Goal: Information Seeking & Learning: Compare options

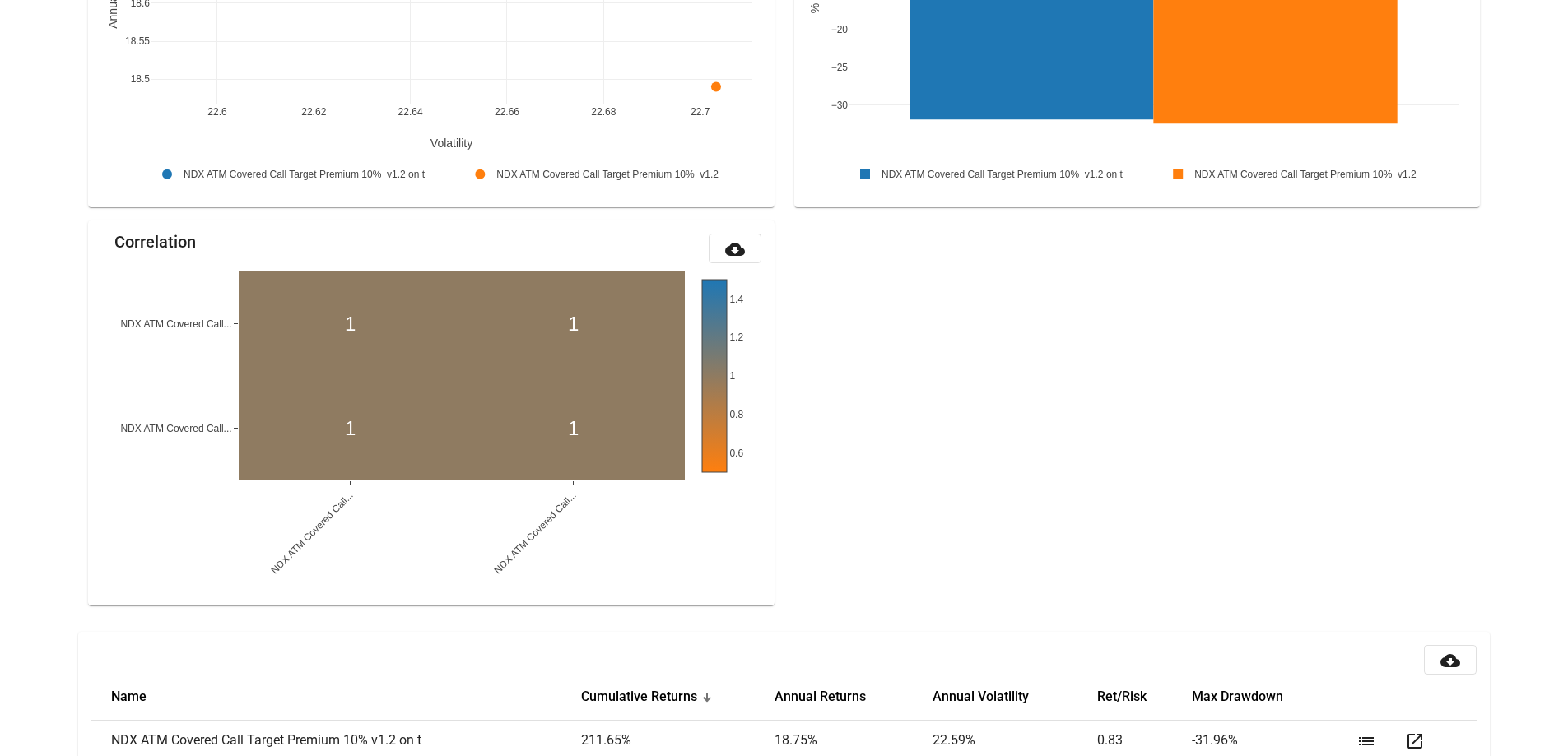
scroll to position [1662, 0]
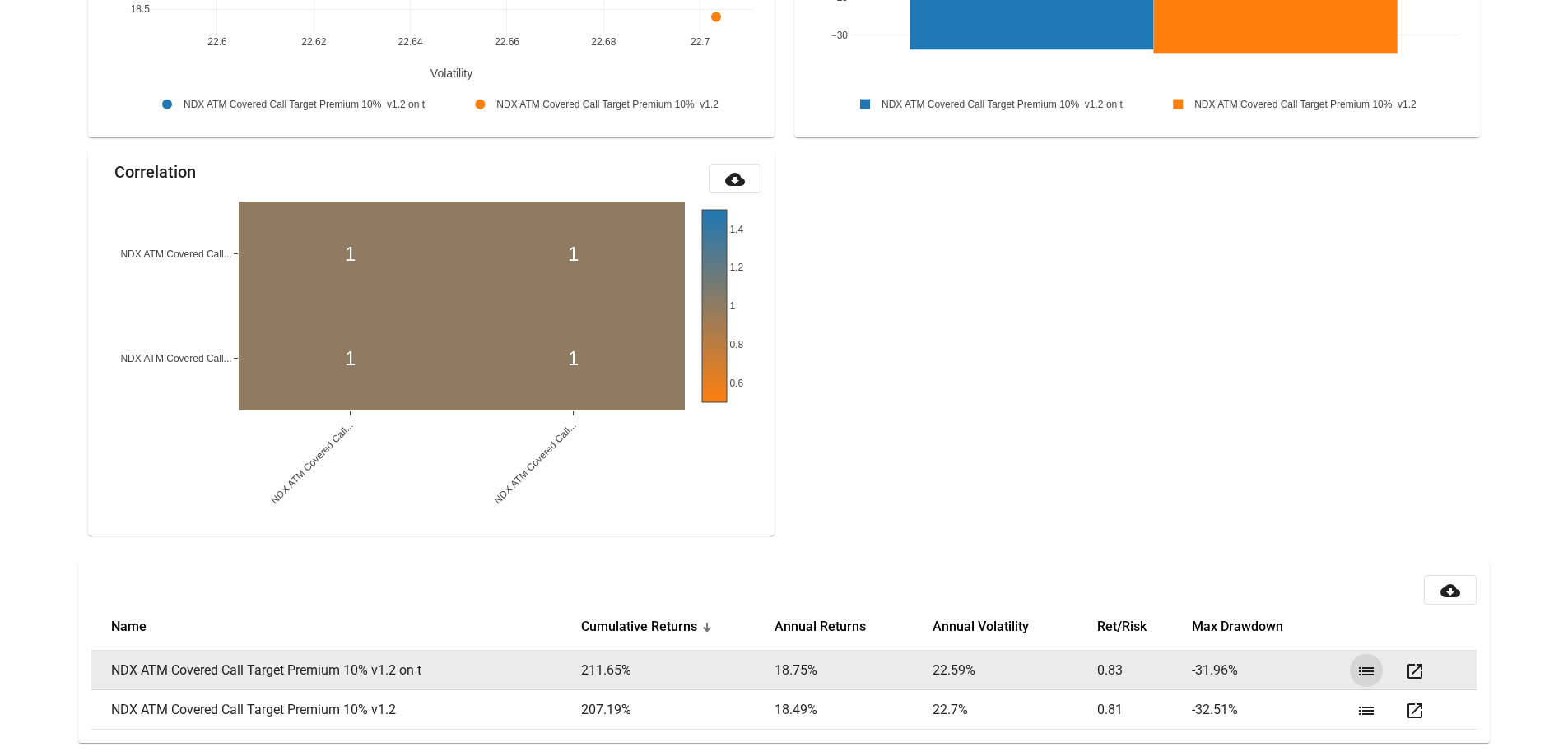
click at [1360, 682] on button "list" at bounding box center [1366, 670] width 33 height 33
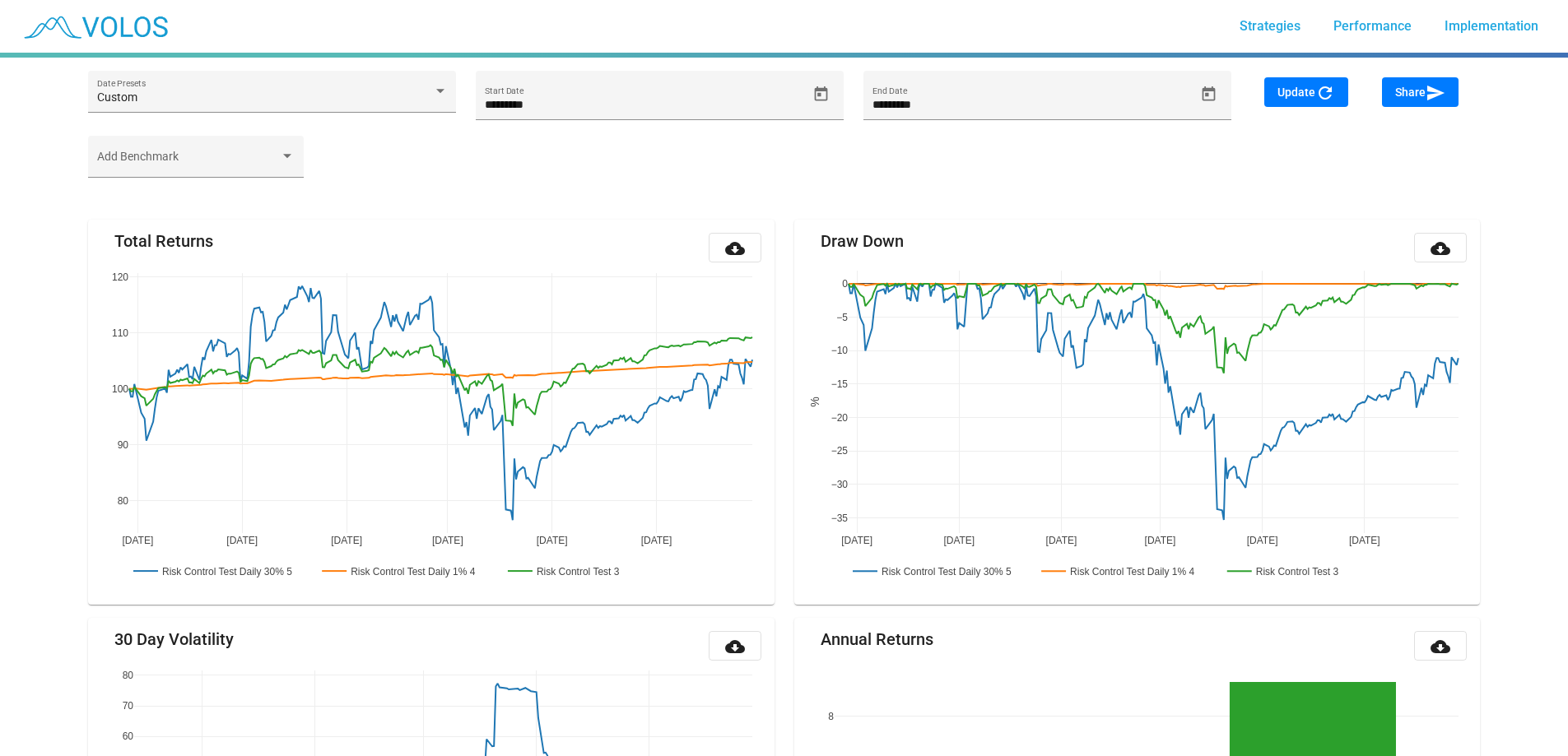
click at [209, 250] on mat-card-title "Total Returns" at bounding box center [163, 241] width 99 height 17
click at [206, 249] on mat-card-title "Total Returns" at bounding box center [163, 241] width 99 height 17
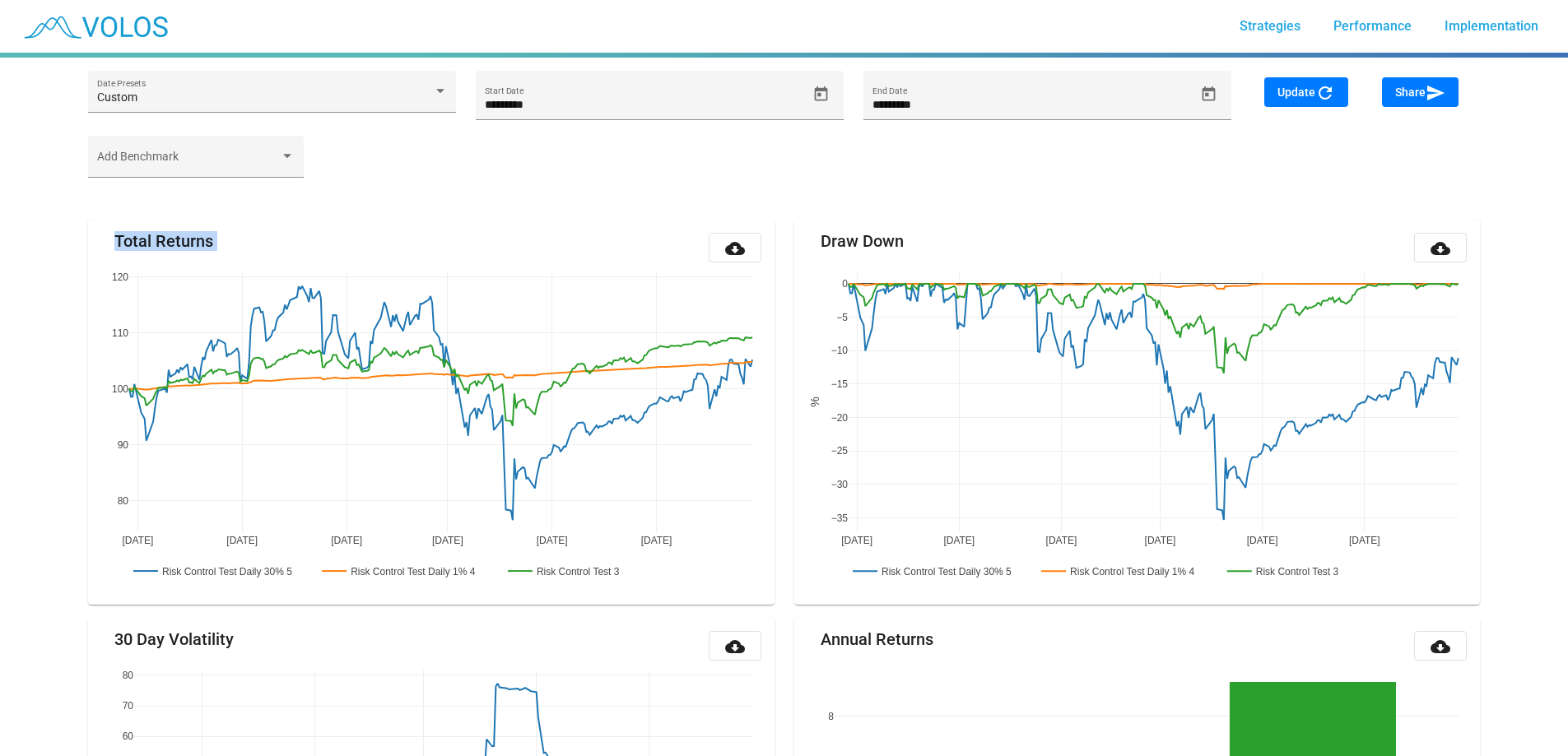
click at [206, 249] on mat-card-title "Total Returns" at bounding box center [163, 241] width 99 height 17
click at [196, 246] on mat-card-title "Total Returns" at bounding box center [163, 241] width 99 height 17
click at [152, 243] on mat-card-title "Total Returns" at bounding box center [163, 241] width 99 height 17
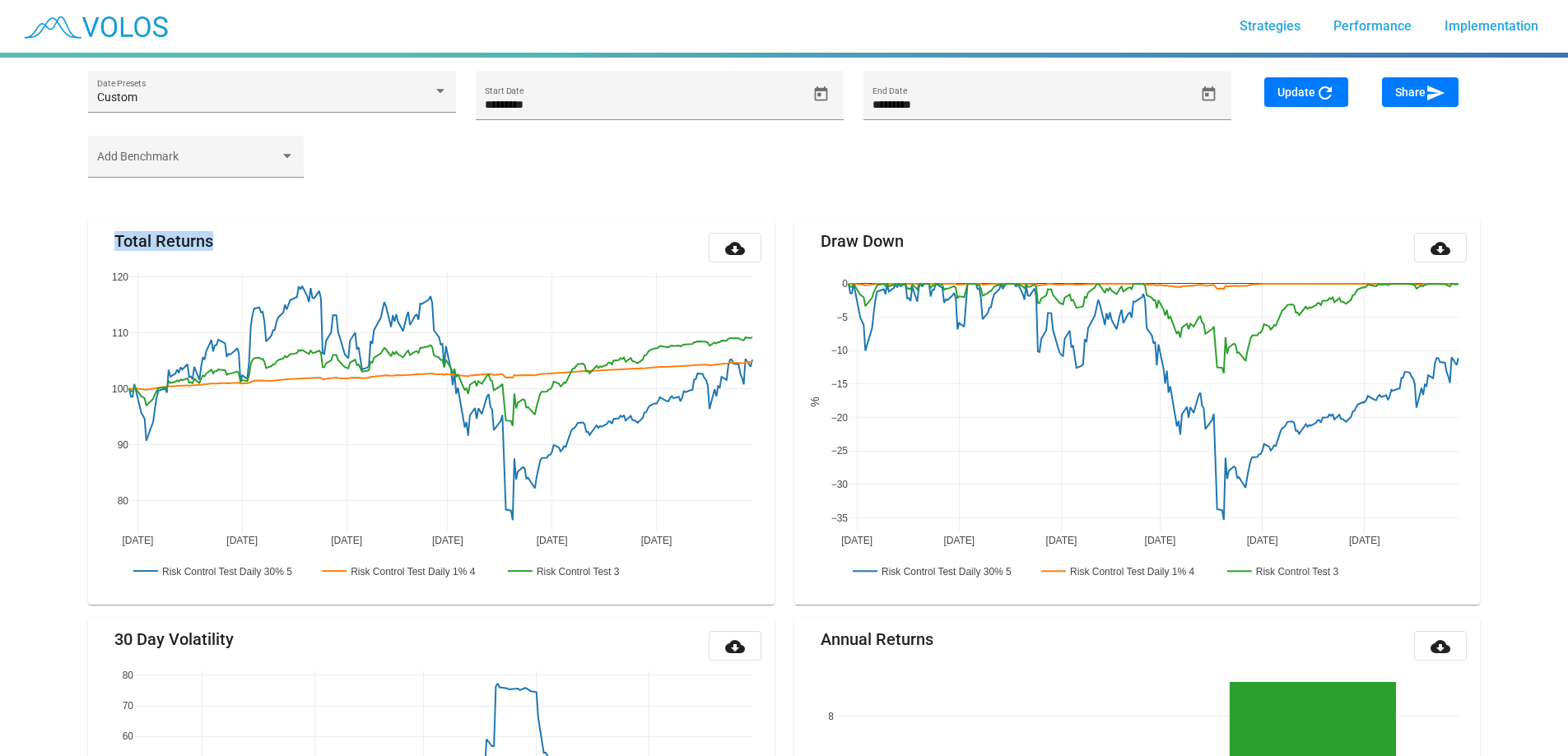
drag, startPoint x: 114, startPoint y: 243, endPoint x: 275, endPoint y: 243, distance: 161.0
click at [275, 243] on mat-card-header "Total Returns cloud_download" at bounding box center [430, 248] width 659 height 30
click at [190, 246] on mat-card-title "Total Returns" at bounding box center [163, 241] width 99 height 17
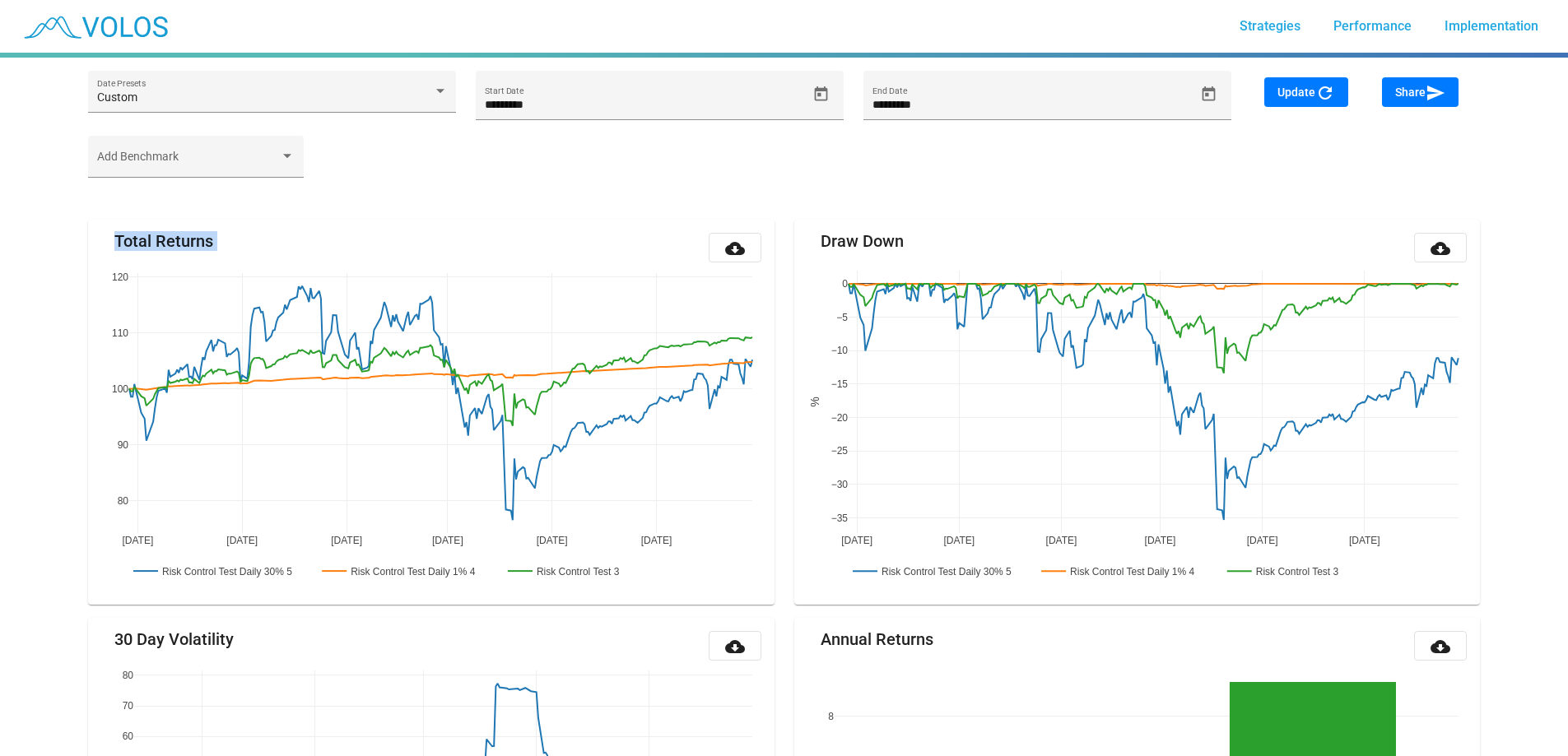
click at [190, 246] on mat-card-title "Total Returns" at bounding box center [163, 241] width 99 height 17
click at [124, 237] on mat-card-title "Total Returns" at bounding box center [163, 241] width 99 height 17
drag, startPoint x: 116, startPoint y: 237, endPoint x: 251, endPoint y: 236, distance: 135.0
click at [251, 236] on mat-card-header "Total Returns cloud_download" at bounding box center [430, 248] width 659 height 30
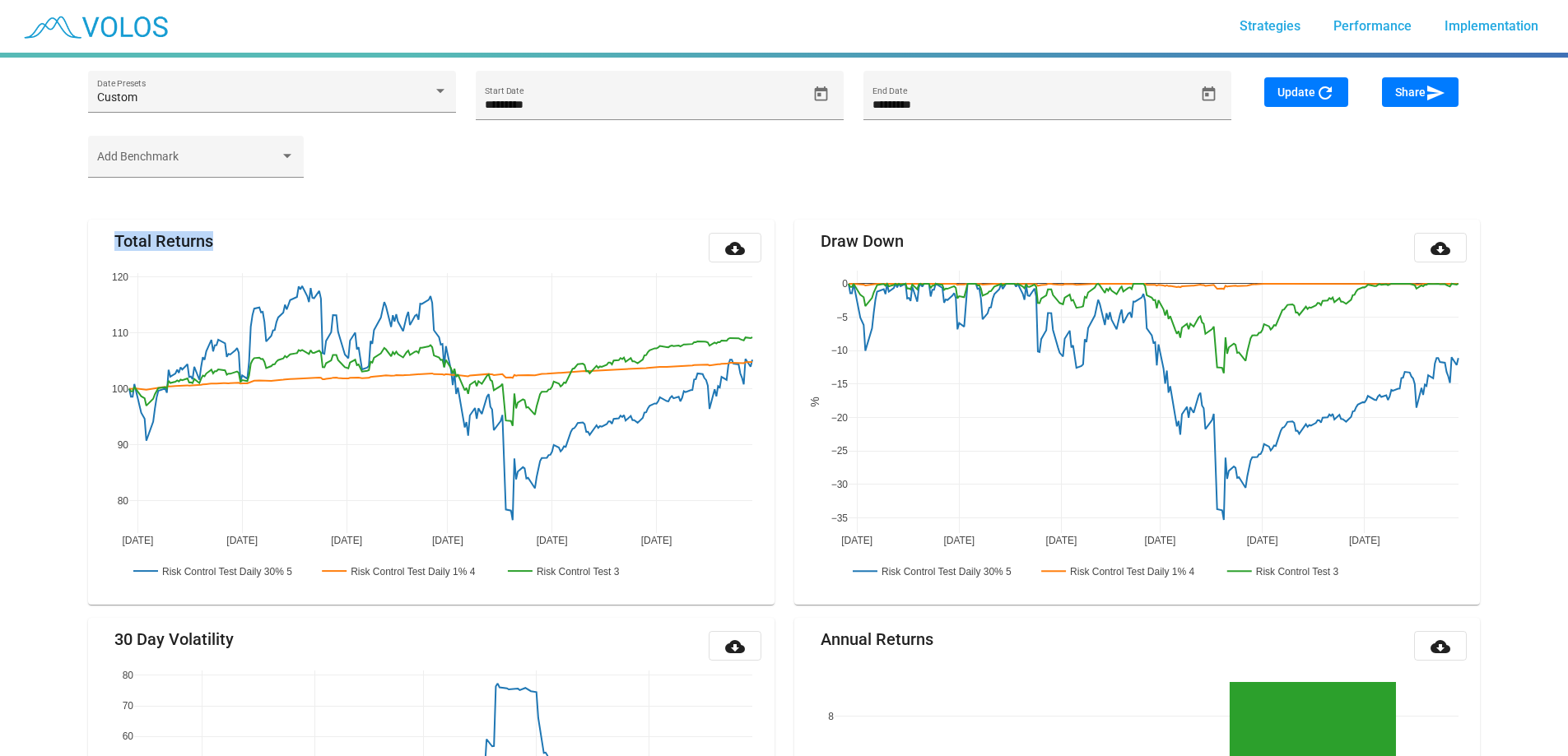
drag, startPoint x: 229, startPoint y: 236, endPoint x: 118, endPoint y: 237, distance: 111.0
click at [118, 237] on mat-card-header "Total Returns cloud_download" at bounding box center [430, 248] width 659 height 30
click at [118, 237] on mat-card-title "Total Returns" at bounding box center [163, 241] width 99 height 17
click at [202, 246] on mat-card-title "Total Returns" at bounding box center [163, 241] width 99 height 17
